Goal: Check status: Check status

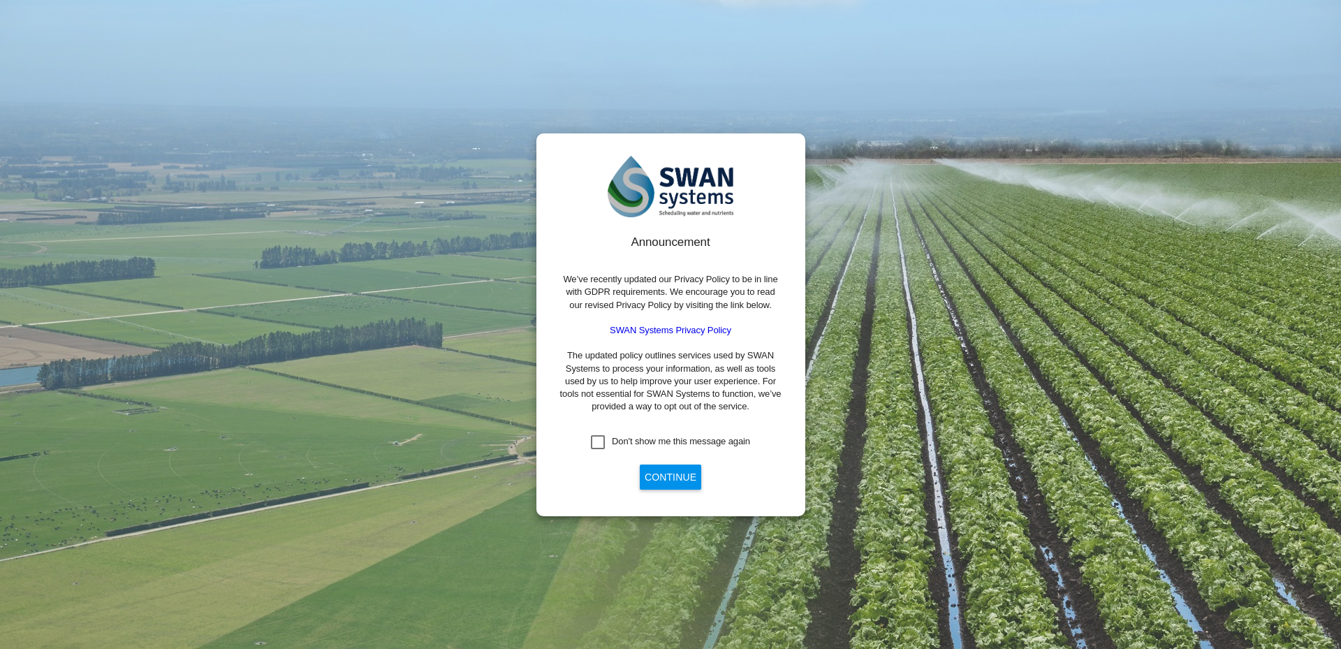
click at [668, 473] on button "Continue" at bounding box center [670, 477] width 61 height 25
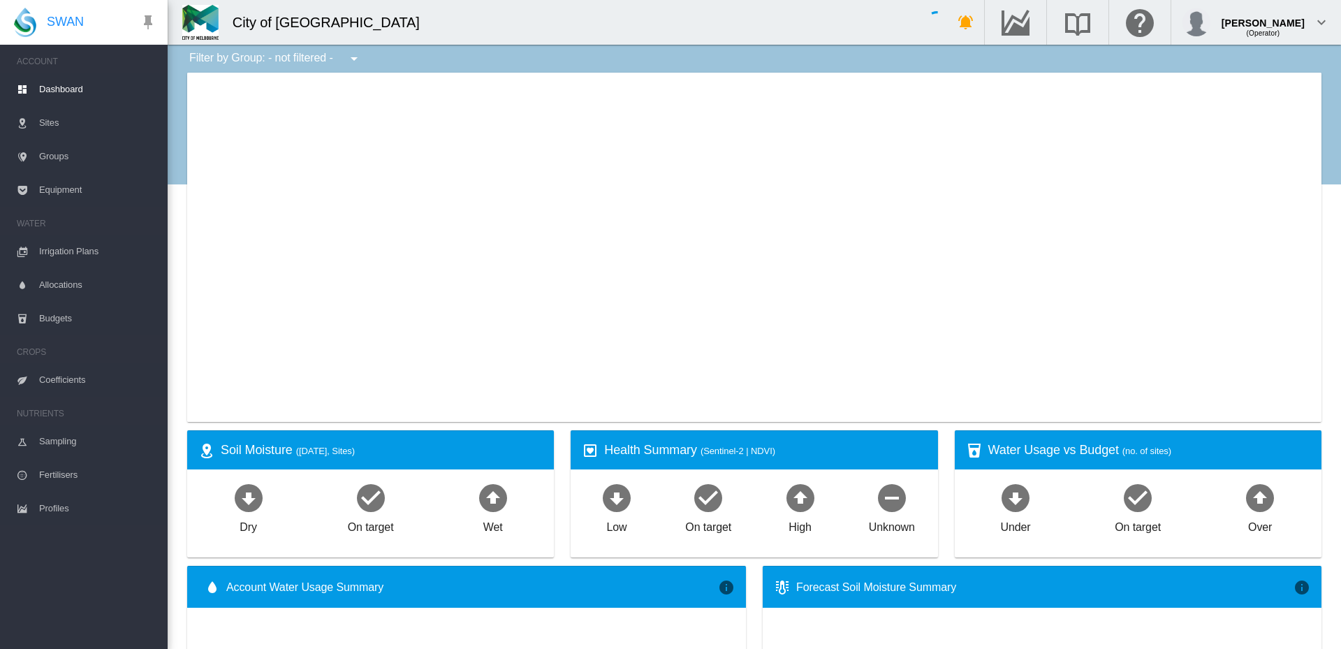
type input "**********"
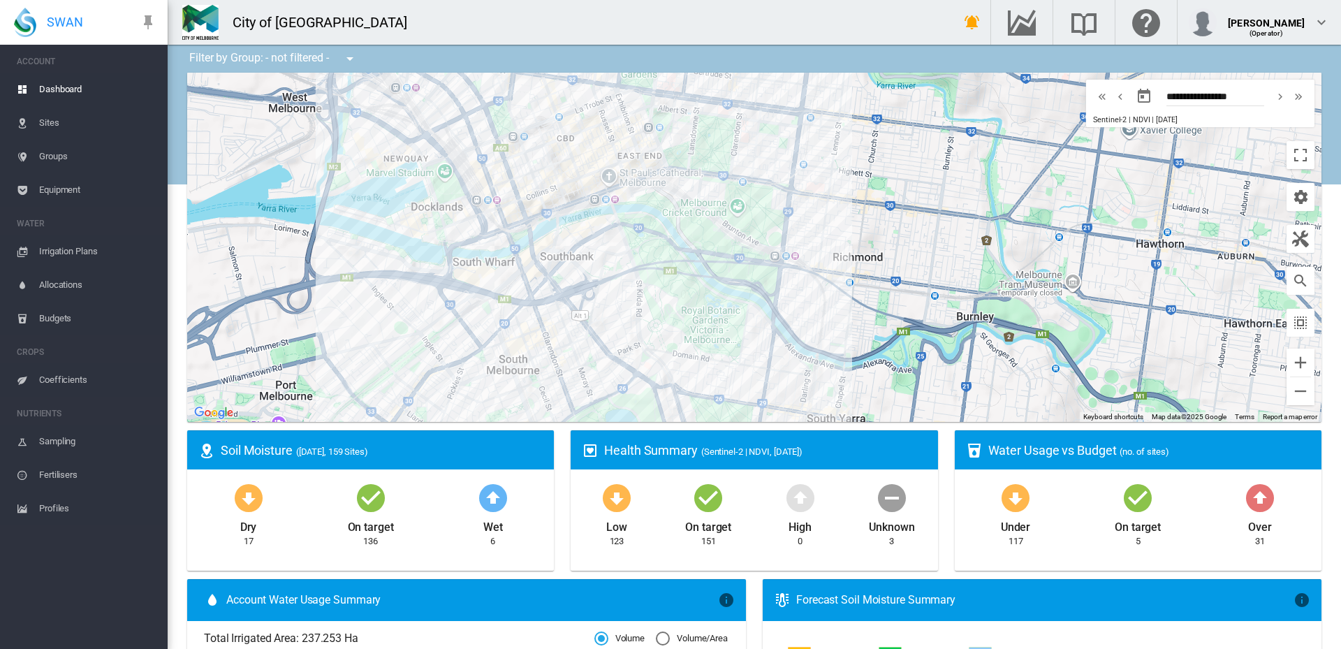
drag, startPoint x: 666, startPoint y: 334, endPoint x: 608, endPoint y: 339, distance: 58.2
click at [608, 339] on div at bounding box center [754, 247] width 1135 height 349
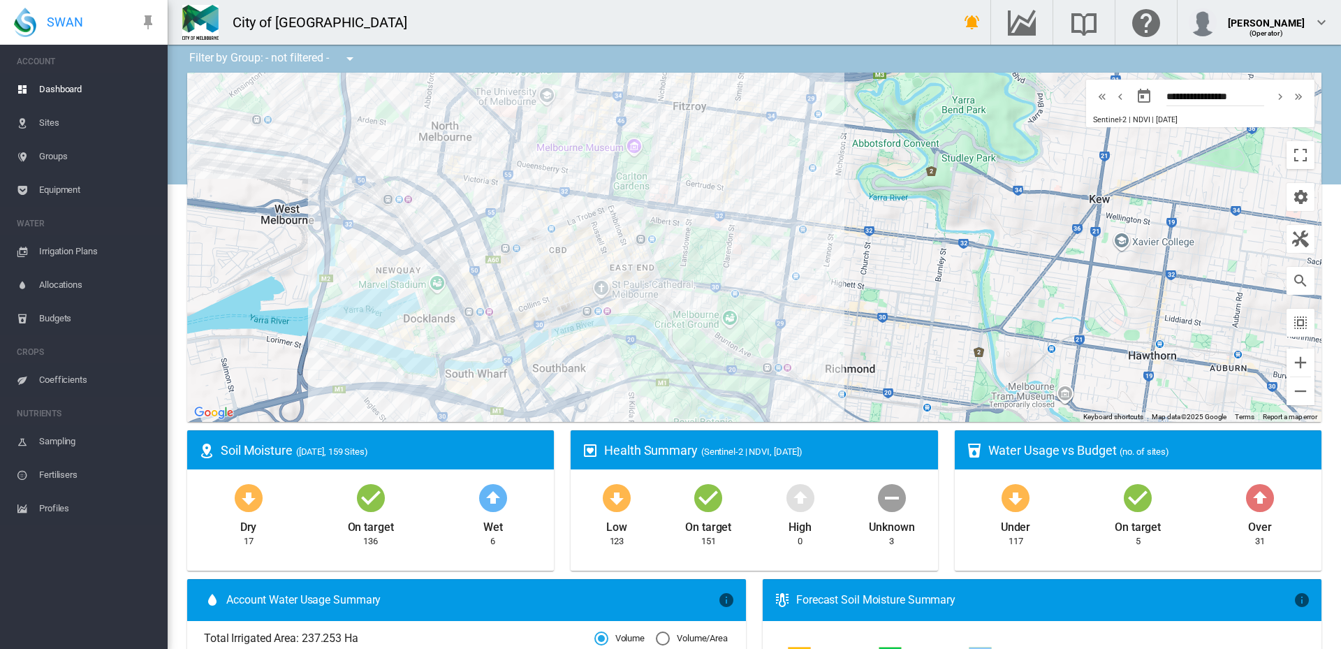
drag, startPoint x: 727, startPoint y: 196, endPoint x: 719, endPoint y: 305, distance: 108.6
click at [719, 305] on div at bounding box center [754, 247] width 1135 height 349
click at [492, 498] on md-icon "icon-arrow-up-bold-circle" at bounding box center [493, 498] width 34 height 34
